Goal: Task Accomplishment & Management: Complete application form

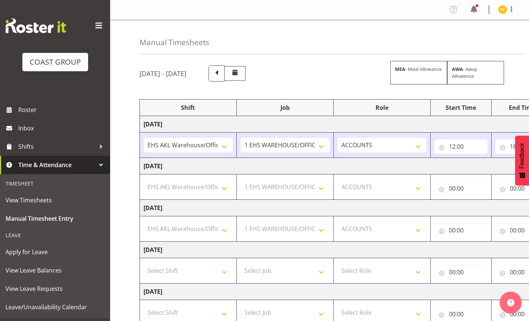
select select "69"
select select "1083"
select select "69"
select select "204"
select select "1083"
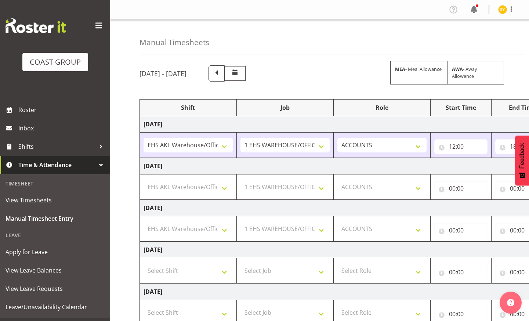
select select "69"
select select "204"
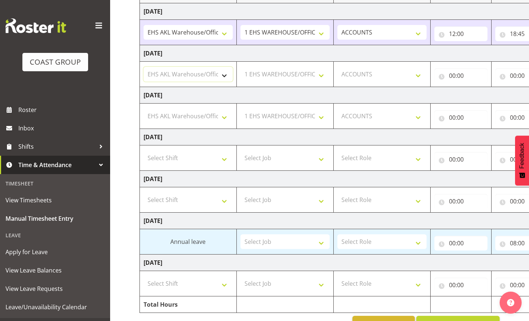
click at [210, 73] on select "Select Shift EHS AKL Warehouse/Office" at bounding box center [188, 74] width 89 height 15
click at [144, 67] on select "Select Shift EHS AKL Warehouse/Office" at bounding box center [188, 74] width 89 height 15
click at [300, 76] on select "Select Job 1 Carlton Events 1 [PERSON_NAME][GEOGRAPHIC_DATA] 1 [PERSON_NAME][GE…" at bounding box center [284, 74] width 89 height 15
click at [170, 73] on select "Select Shift EHS AKL Warehouse/Office" at bounding box center [188, 74] width 89 height 15
click at [144, 67] on select "Select Shift EHS AKL Warehouse/Office" at bounding box center [188, 74] width 89 height 15
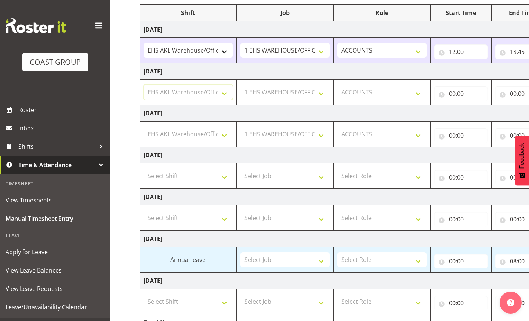
scroll to position [67, 0]
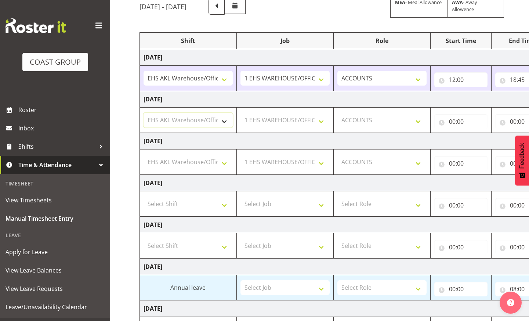
click at [219, 119] on select "Select Shift EHS AKL Warehouse/Office" at bounding box center [188, 120] width 89 height 15
click at [144, 113] on select "Select Shift EHS AKL Warehouse/Office" at bounding box center [188, 120] width 89 height 15
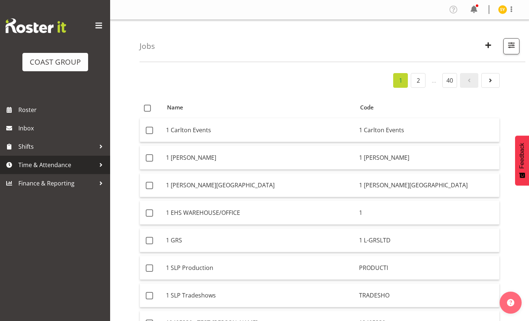
click at [42, 162] on span "Time & Attendance" at bounding box center [56, 164] width 77 height 11
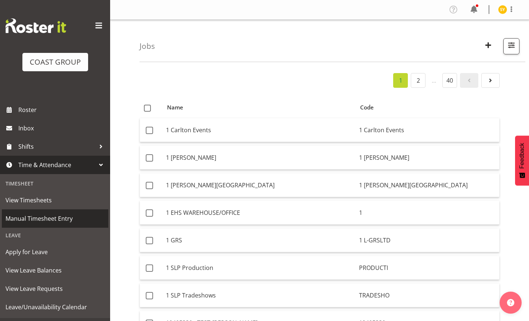
click at [44, 221] on span "Manual Timesheet Entry" at bounding box center [55, 218] width 99 height 11
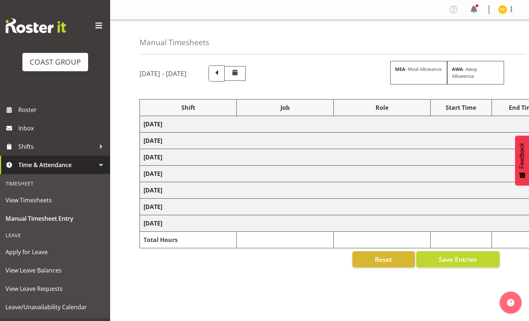
select select "69"
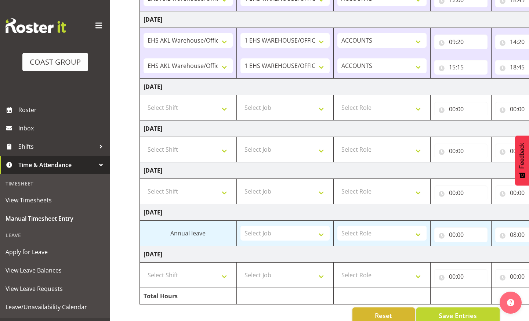
scroll to position [162, 0]
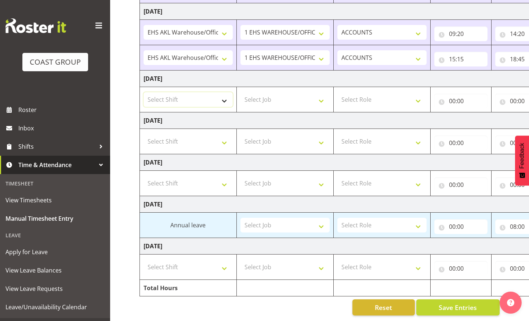
click at [206, 92] on select "Select Shift EHS AKL Warehouse/Office" at bounding box center [188, 99] width 89 height 15
select select "1083"
click at [144, 92] on select "Select Shift EHS AKL Warehouse/Office" at bounding box center [188, 99] width 89 height 15
click at [284, 95] on select "Select Job 1 Carlton Events 1 [PERSON_NAME][GEOGRAPHIC_DATA] 1 [PERSON_NAME][GE…" at bounding box center [284, 99] width 89 height 15
select select "69"
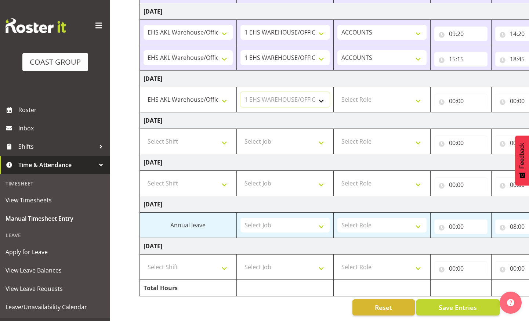
click at [240, 92] on select "Select Job 1 Carlton Events 1 [PERSON_NAME][GEOGRAPHIC_DATA] 1 [PERSON_NAME][GE…" at bounding box center [284, 99] width 89 height 15
click at [353, 93] on select "Select Role ACCOUNTS" at bounding box center [381, 99] width 89 height 15
select select "204"
click at [337, 92] on select "Select Role ACCOUNTS" at bounding box center [381, 99] width 89 height 15
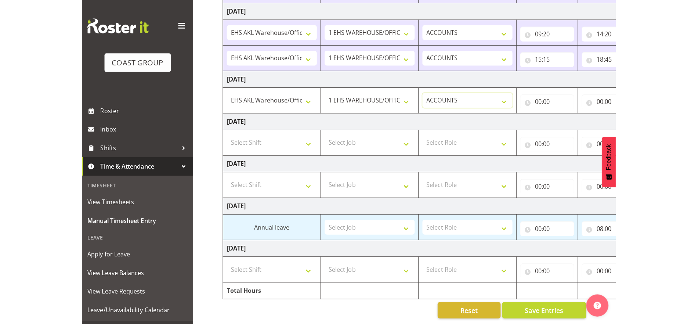
scroll to position [159, 0]
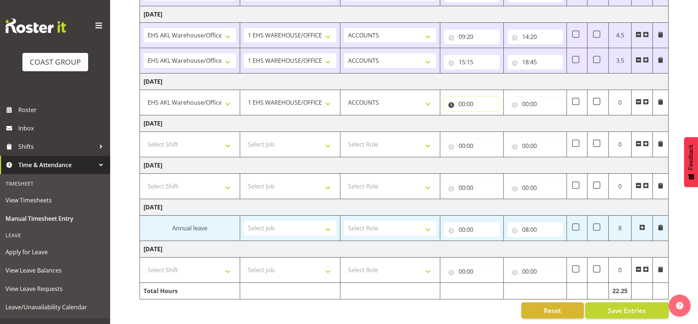
click at [471, 101] on input "00:00" at bounding box center [471, 104] width 55 height 15
click at [489, 116] on select "00 01 02 03 04 05 06 07 08 09 10 11 12 13 14 15 16 17 18 19 20 21 22 23" at bounding box center [494, 123] width 17 height 15
select select "9"
click at [486, 116] on select "00 01 02 03 04 05 06 07 08 09 10 11 12 13 14 15 16 17 18 19 20 21 22 23" at bounding box center [494, 123] width 17 height 15
type input "09:00"
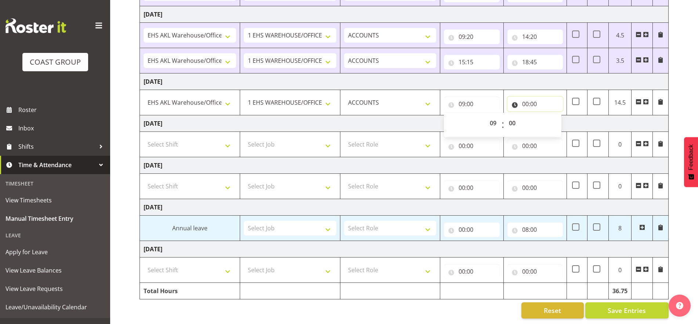
click at [521, 99] on input "00:00" at bounding box center [534, 104] width 55 height 15
click at [529, 116] on select "00 01 02 03 04 05 06 07 08 09 10 11 12 13 14 15 16 17 18 19 20 21 22 23" at bounding box center [557, 123] width 17 height 15
select select "13"
click at [529, 116] on select "00 01 02 03 04 05 06 07 08 09 10 11 12 13 14 15 16 17 18 19 20 21 22 23" at bounding box center [557, 123] width 17 height 15
type input "13:00"
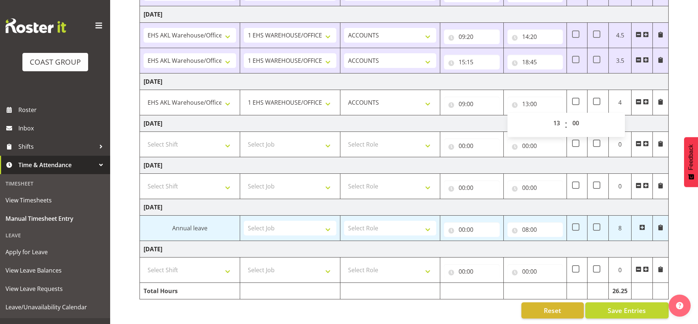
click at [529, 99] on span at bounding box center [646, 102] width 6 height 6
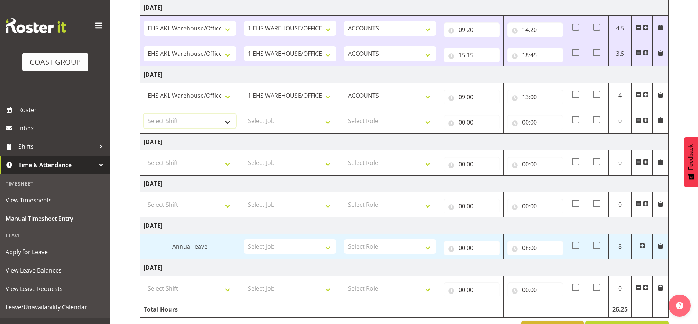
click at [188, 121] on select "Select Shift EHS AKL Warehouse/Office" at bounding box center [190, 120] width 93 height 15
select select "1083"
click at [144, 113] on select "Select Shift EHS AKL Warehouse/Office" at bounding box center [190, 120] width 93 height 15
click at [326, 126] on select "Select Job 1 Carlton Events 1 [PERSON_NAME][GEOGRAPHIC_DATA] 1 [PERSON_NAME][GE…" at bounding box center [290, 120] width 93 height 15
select select "69"
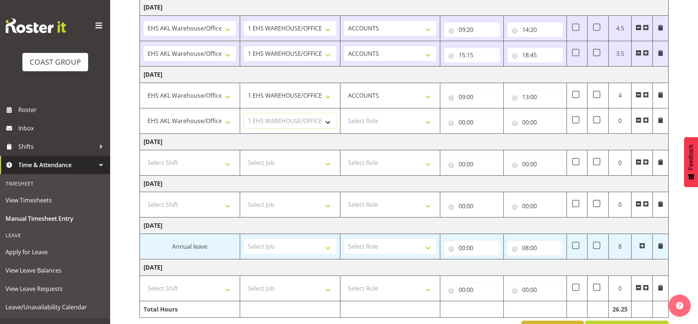
click at [244, 113] on select "Select Job 1 Carlton Events 1 [PERSON_NAME][GEOGRAPHIC_DATA] 1 [PERSON_NAME][GE…" at bounding box center [290, 120] width 93 height 15
click at [425, 118] on select "Select Role ACCOUNTS" at bounding box center [390, 120] width 93 height 15
select select "204"
click at [344, 113] on select "Select Role ACCOUNTS" at bounding box center [390, 120] width 93 height 15
click at [470, 120] on input "00:00" at bounding box center [471, 122] width 55 height 15
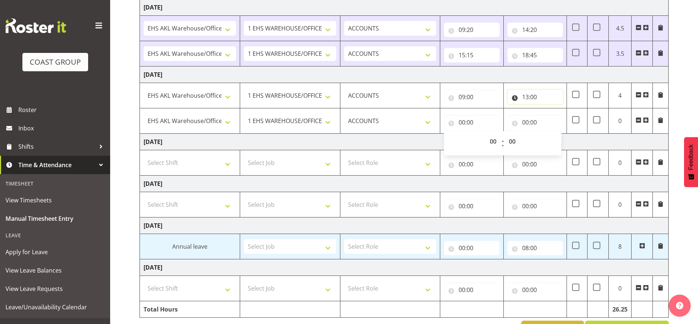
click at [529, 102] on input "13:00" at bounding box center [534, 97] width 55 height 15
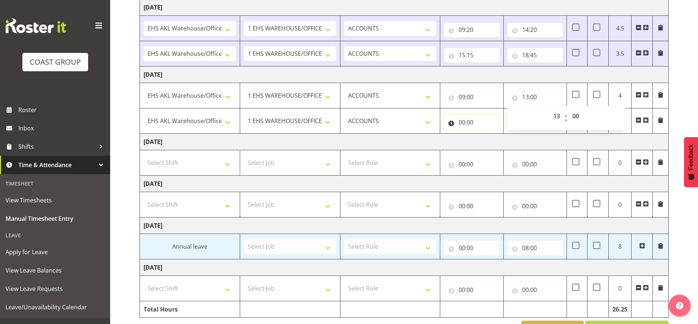
click at [450, 127] on input "00:00" at bounding box center [471, 122] width 55 height 15
click at [490, 142] on select "00 01 02 03 04 05 06 07 08 09 10 11 12 13 14 15 16 17 18 19 20 21 22 23" at bounding box center [494, 141] width 17 height 15
select select "15"
click at [486, 134] on select "00 01 02 03 04 05 06 07 08 09 10 11 12 13 14 15 16 17 18 19 20 21 22 23" at bounding box center [494, 141] width 17 height 15
type input "15:00"
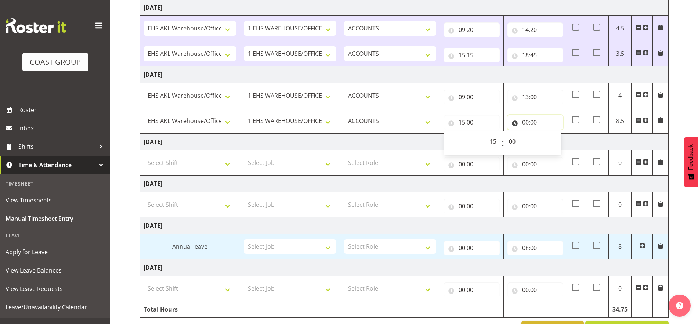
click at [529, 120] on input "00:00" at bounding box center [534, 122] width 55 height 15
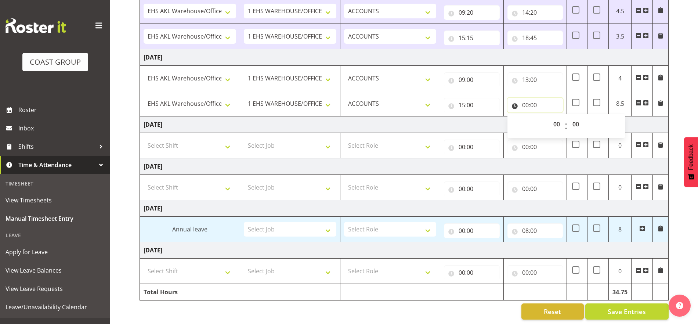
scroll to position [184, 0]
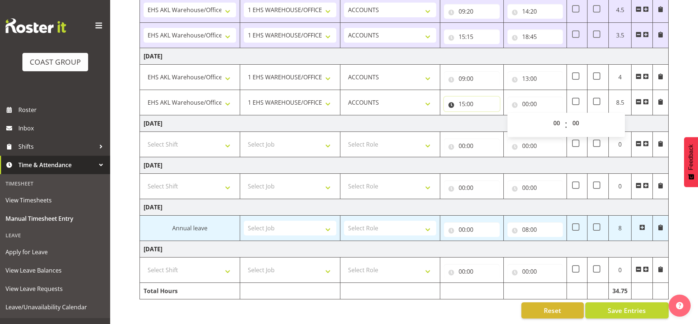
click at [471, 97] on input "15:00" at bounding box center [471, 104] width 55 height 15
click at [495, 116] on select "00 01 02 03 04 05 06 07 08 09 10 11 12 13 14 15 16 17 18 19 20 21 22 23" at bounding box center [494, 123] width 17 height 15
select select "14"
click at [486, 116] on select "00 01 02 03 04 05 06 07 08 09 10 11 12 13 14 15 16 17 18 19 20 21 22 23" at bounding box center [494, 123] width 17 height 15
type input "14:00"
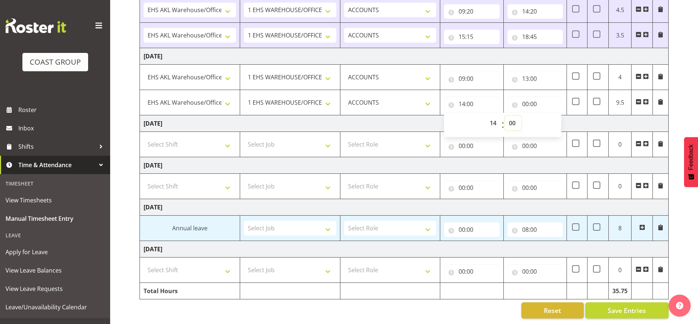
click at [510, 116] on select "00 01 02 03 04 05 06 07 08 09 10 11 12 13 14 15 16 17 18 19 20 21 22 23 24 25 2…" at bounding box center [513, 123] width 17 height 15
select select "30"
click at [505, 116] on select "00 01 02 03 04 05 06 07 08 09 10 11 12 13 14 15 16 17 18 19 20 21 22 23 24 25 2…" at bounding box center [513, 123] width 17 height 15
type input "14:30"
click at [527, 97] on input "00:00" at bounding box center [534, 104] width 55 height 15
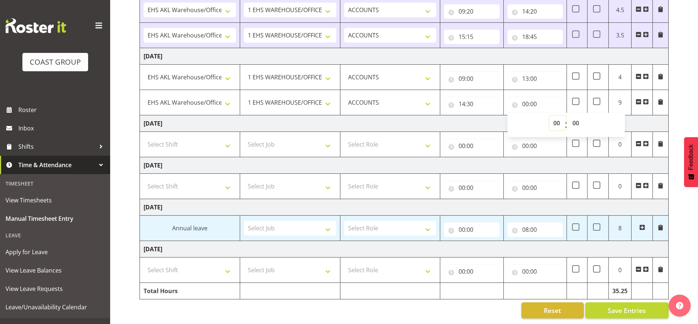
click at [529, 116] on select "00 01 02 03 04 05 06 07 08 09 10 11 12 13 14 15 16 17 18 19 20 21 22 23" at bounding box center [557, 123] width 17 height 15
select select "16"
click at [529, 116] on select "00 01 02 03 04 05 06 07 08 09 10 11 12 13 14 15 16 17 18 19 20 21 22 23" at bounding box center [557, 123] width 17 height 15
type input "16:00"
click at [529, 116] on select "00 01 02 03 04 05 06 07 08 09 10 11 12 13 14 15 16 17 18 19 20 21 22 23 24 25 2…" at bounding box center [576, 123] width 17 height 15
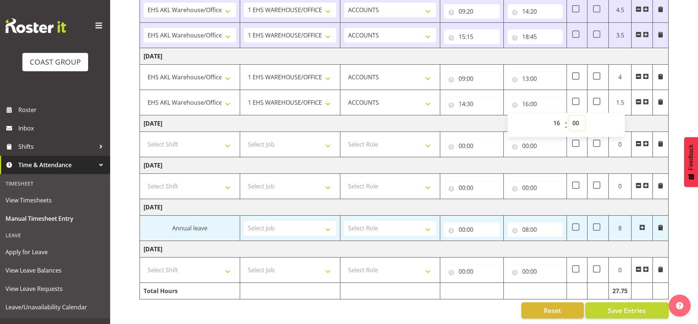
select select "30"
click at [529, 116] on select "00 01 02 03 04 05 06 07 08 09 10 11 12 13 14 15 16 17 18 19 20 21 22 23 24 25 2…" at bounding box center [576, 123] width 17 height 15
type input "16:30"
click at [529, 116] on select "00 01 02 03 04 05 06 07 08 09 10 11 12 13 14 15 16 17 18 19 20 21 22 23" at bounding box center [557, 123] width 17 height 15
select select "18"
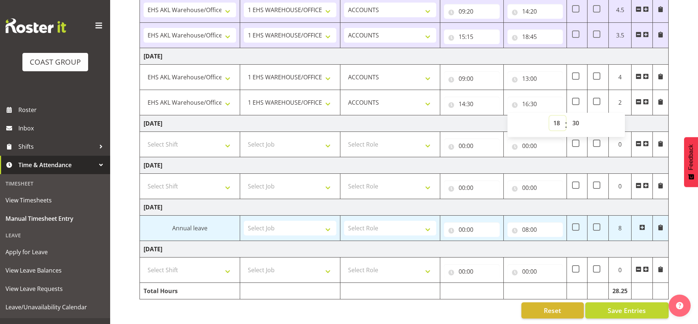
click at [529, 116] on select "00 01 02 03 04 05 06 07 08 09 10 11 12 13 14 15 16 17 18 19 20 21 22 23" at bounding box center [557, 123] width 17 height 15
type input "18:30"
click at [529, 117] on td "[DATE]" at bounding box center [404, 123] width 529 height 17
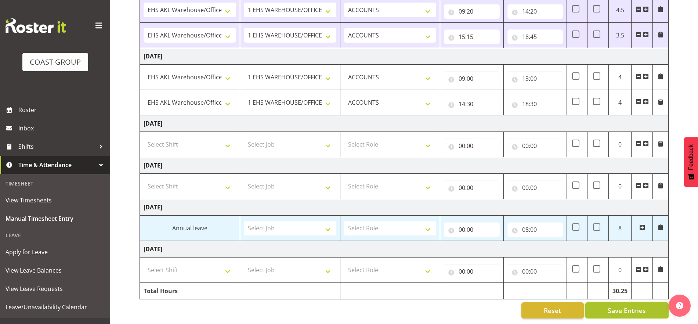
click at [529, 305] on span "Save Entries" at bounding box center [627, 310] width 38 height 10
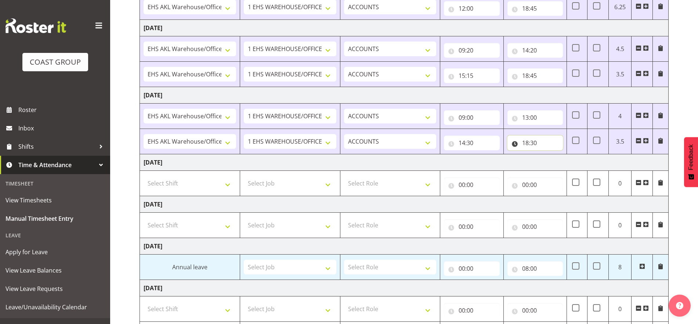
click at [520, 98] on tbody "Wednesday 24th September 2025 EHS AKL Warehouse/Office 1 Carlton Events 1 Carlt…" at bounding box center [404, 158] width 529 height 360
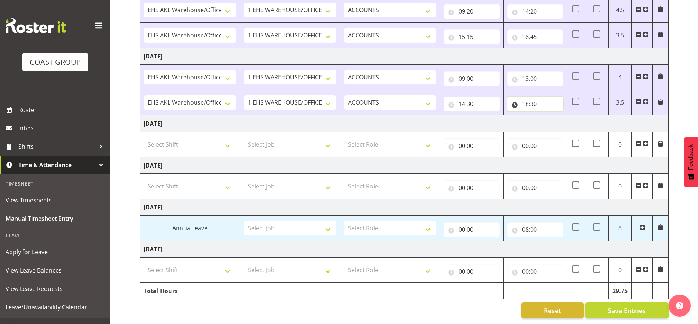
click at [522, 98] on input "18:30" at bounding box center [534, 104] width 55 height 15
click at [529, 119] on select "00 01 02 03 04 05 06 07 08 09 10 11 12 13 14 15 16 17 18 19 20 21 22 23" at bounding box center [557, 123] width 17 height 15
select select "19"
click at [529, 116] on select "00 01 02 03 04 05 06 07 08 09 10 11 12 13 14 15 16 17 18 19 20 21 22 23" at bounding box center [557, 123] width 17 height 15
type input "19:30"
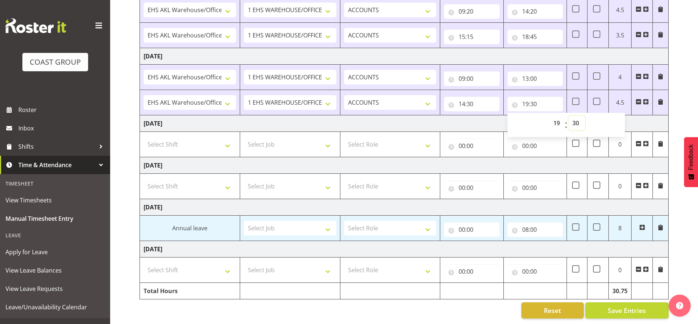
click at [529, 116] on select "00 01 02 03 04 05 06 07 08 09 10 11 12 13 14 15 16 17 18 19 20 21 22 23 24 25 2…" at bounding box center [576, 123] width 17 height 15
select select "0"
click at [529, 116] on select "00 01 02 03 04 05 06 07 08 09 10 11 12 13 14 15 16 17 18 19 20 21 22 23 24 25 2…" at bounding box center [576, 123] width 17 height 15
type input "19:00"
click at [529, 115] on td "[DATE]" at bounding box center [404, 123] width 529 height 17
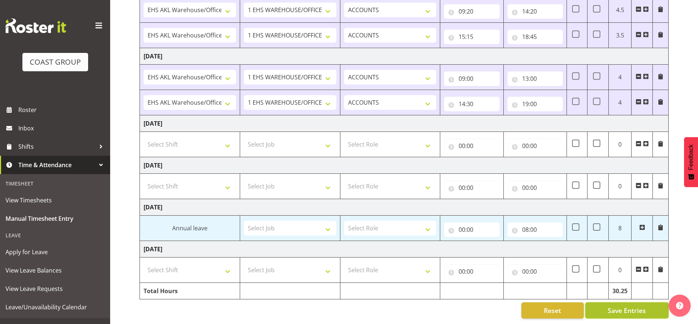
click at [529, 305] on span "Save Entries" at bounding box center [627, 310] width 38 height 10
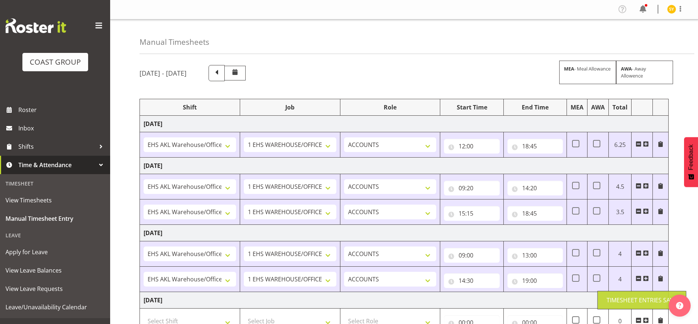
scroll to position [0, 0]
click at [41, 165] on span "Time & Attendance" at bounding box center [56, 164] width 77 height 11
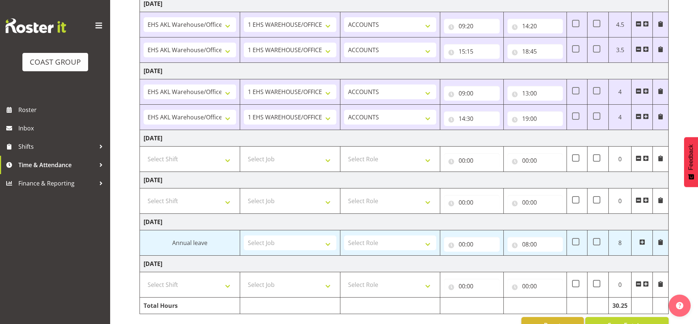
scroll to position [184, 0]
